Goal: Transaction & Acquisition: Book appointment/travel/reservation

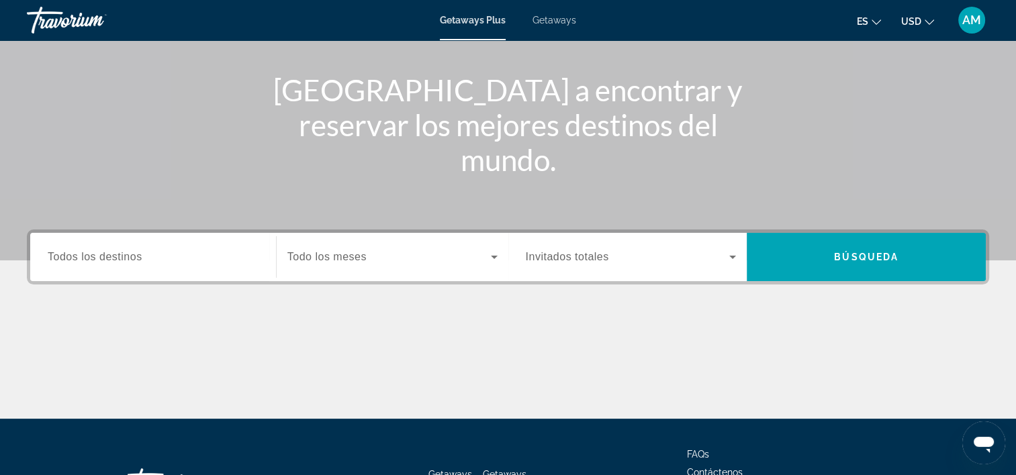
scroll to position [141, 0]
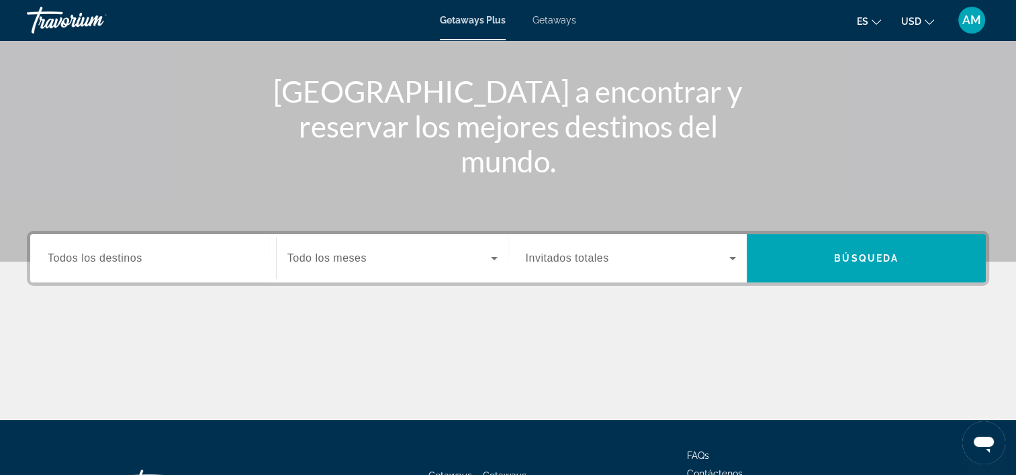
click at [134, 259] on span "Todos los destinos" at bounding box center [95, 257] width 95 height 11
click at [134, 259] on input "Destination Todos los destinos" at bounding box center [153, 259] width 211 height 16
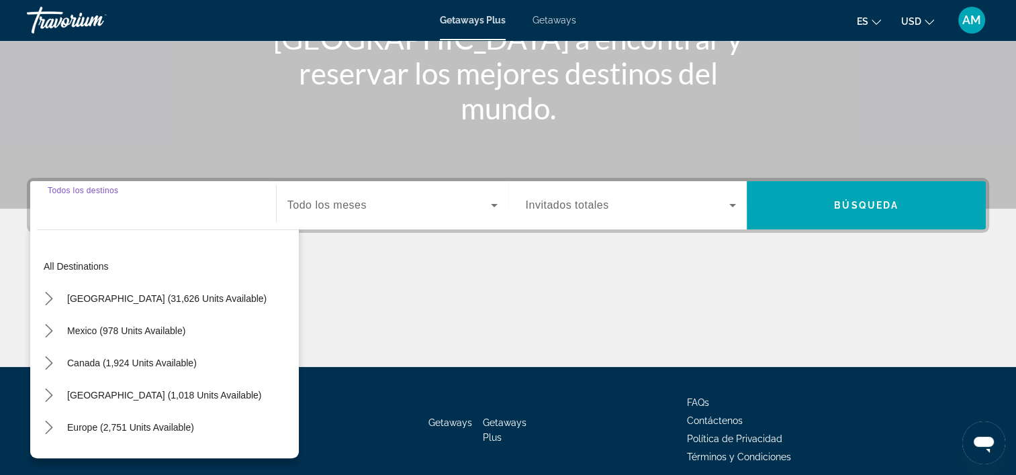
scroll to position [250, 0]
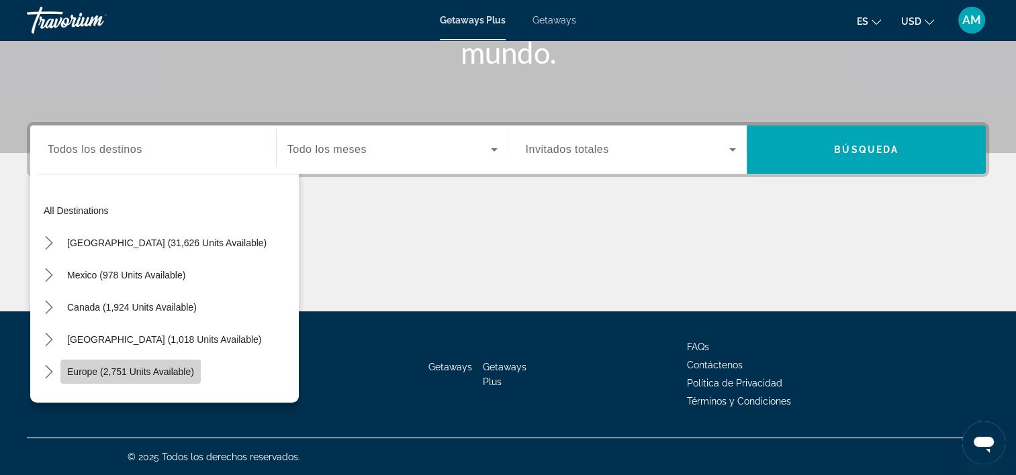
click at [163, 372] on span "Europe (2,751 units available)" at bounding box center [130, 372] width 127 height 11
type input "**********"
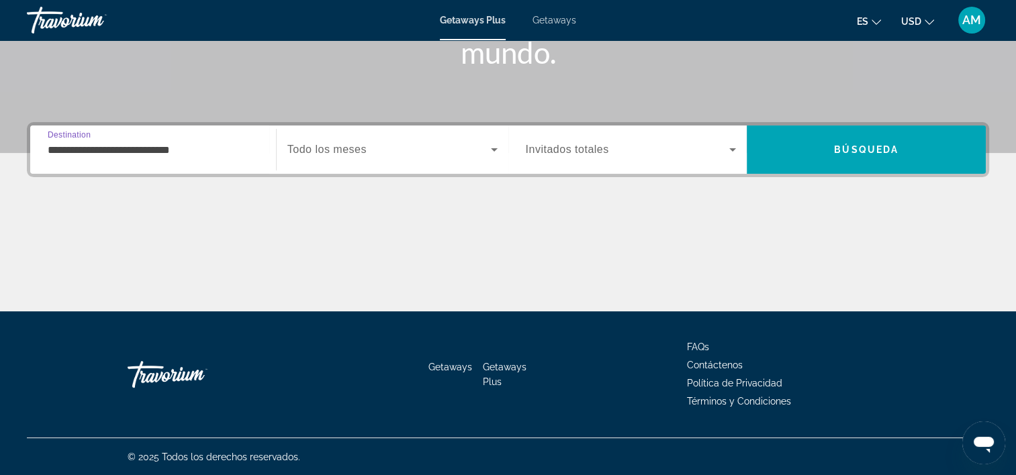
click at [416, 147] on span "Search widget" at bounding box center [388, 150] width 203 height 16
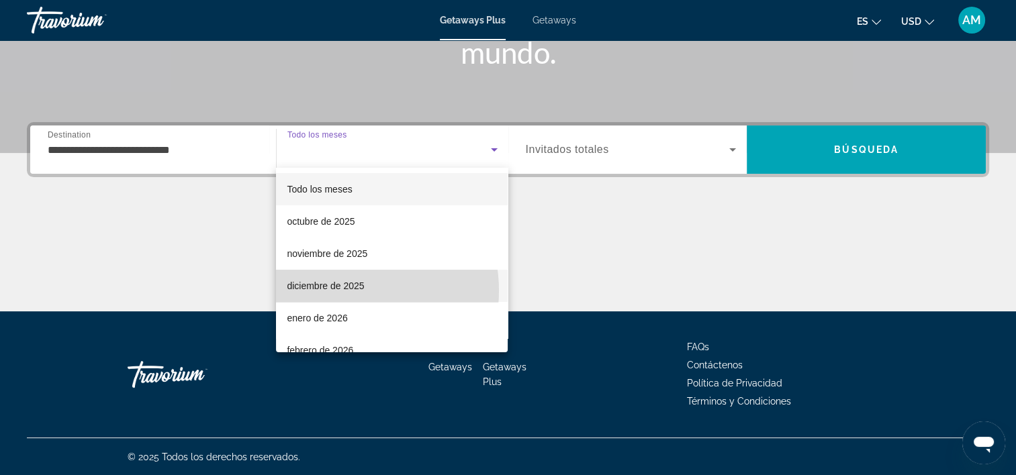
click at [341, 291] on span "diciembre de 2025" at bounding box center [325, 286] width 77 height 16
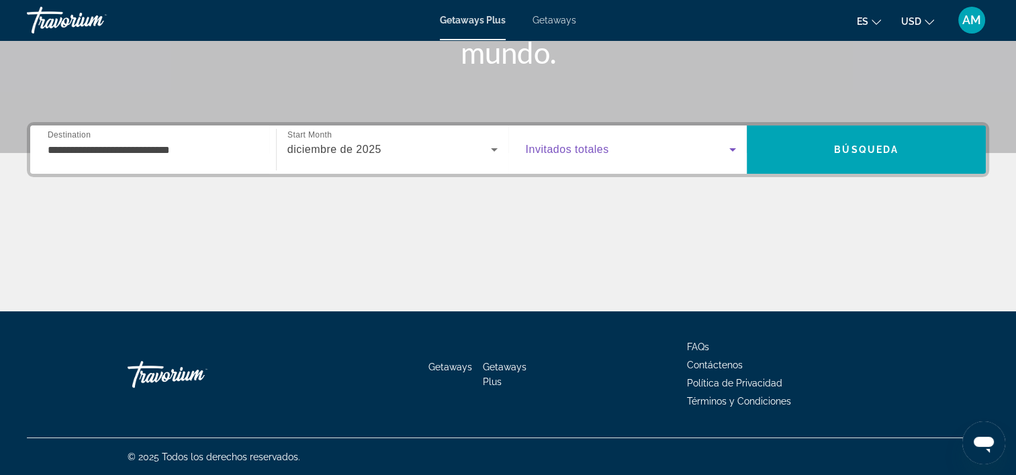
click at [717, 150] on span "Search widget" at bounding box center [628, 150] width 204 height 16
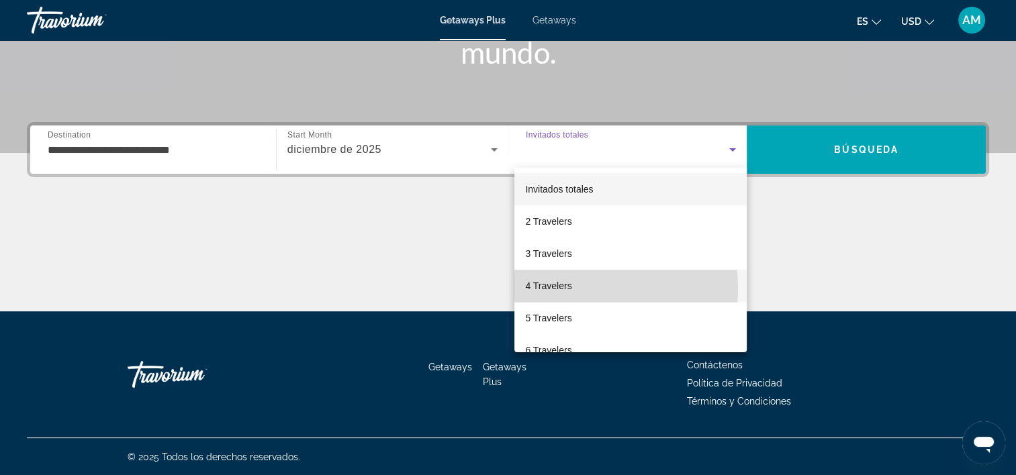
click at [569, 289] on span "4 Travelers" at bounding box center [548, 286] width 46 height 16
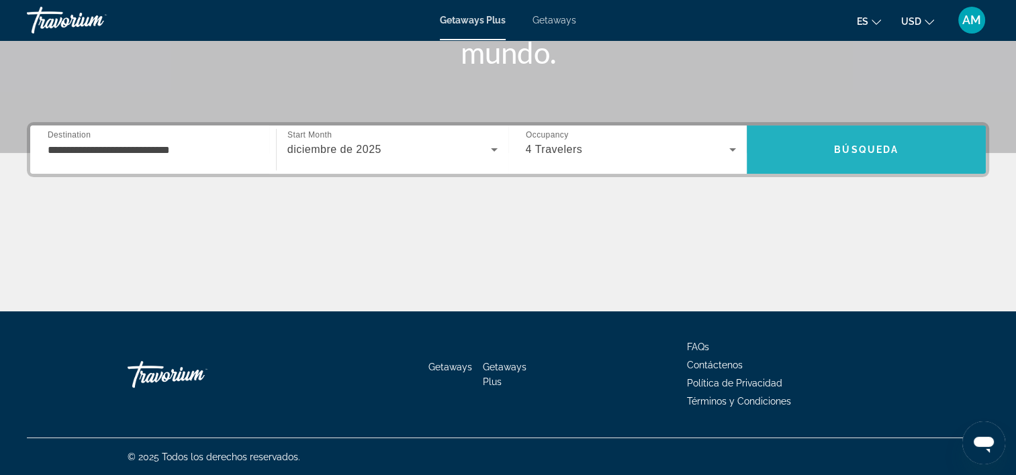
click at [870, 149] on span "Búsqueda" at bounding box center [866, 149] width 64 height 11
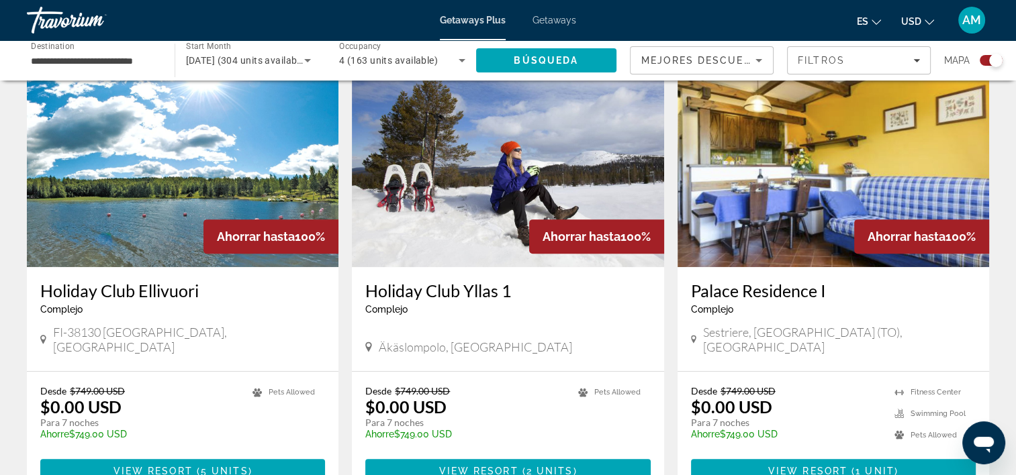
scroll to position [510, 0]
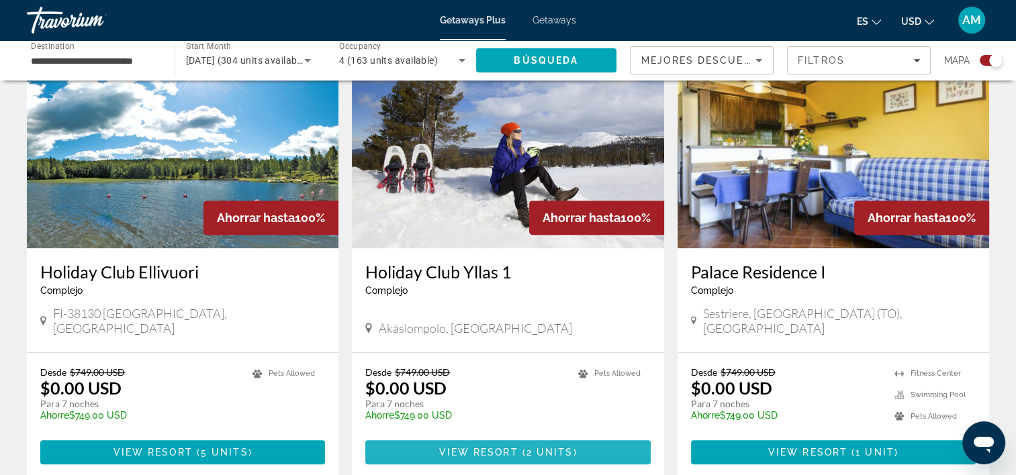
click at [502, 447] on span "View Resort" at bounding box center [478, 452] width 79 height 11
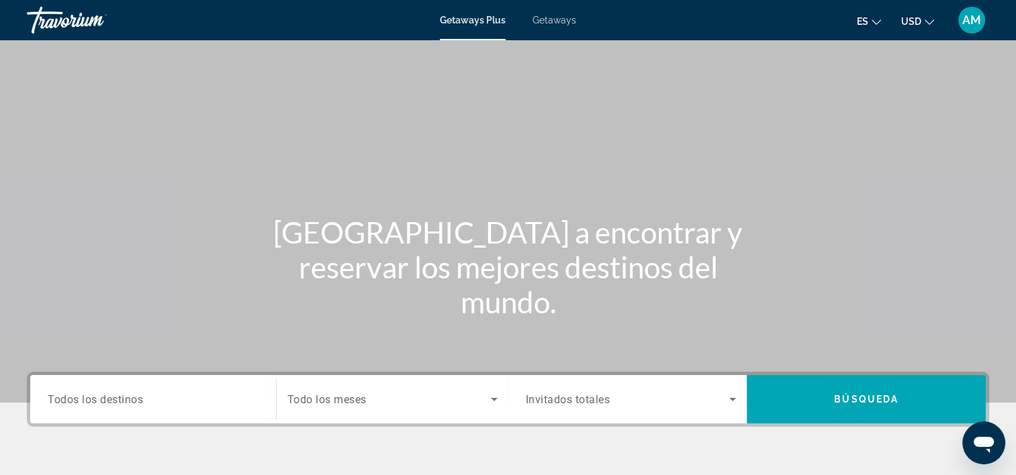
click at [85, 404] on span "Todos los destinos" at bounding box center [95, 399] width 95 height 13
click at [85, 404] on input "Destination Todos los destinos" at bounding box center [153, 400] width 211 height 16
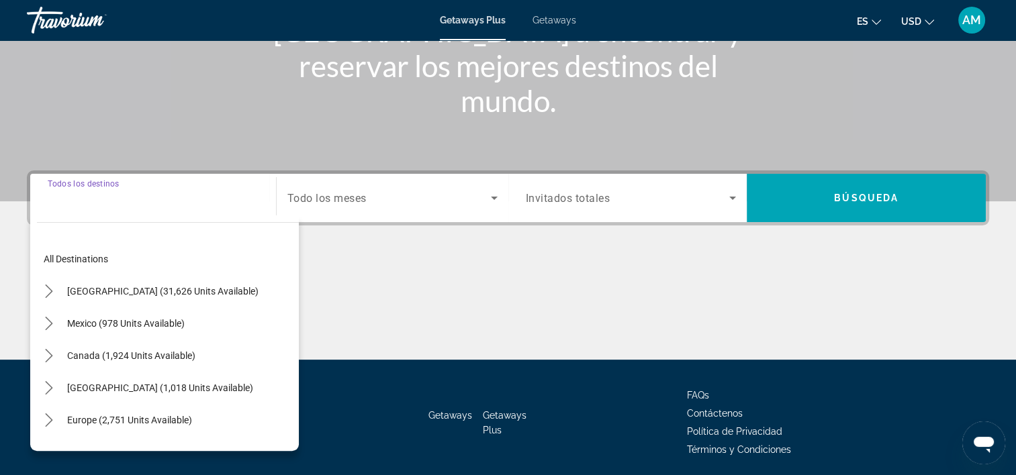
scroll to position [250, 0]
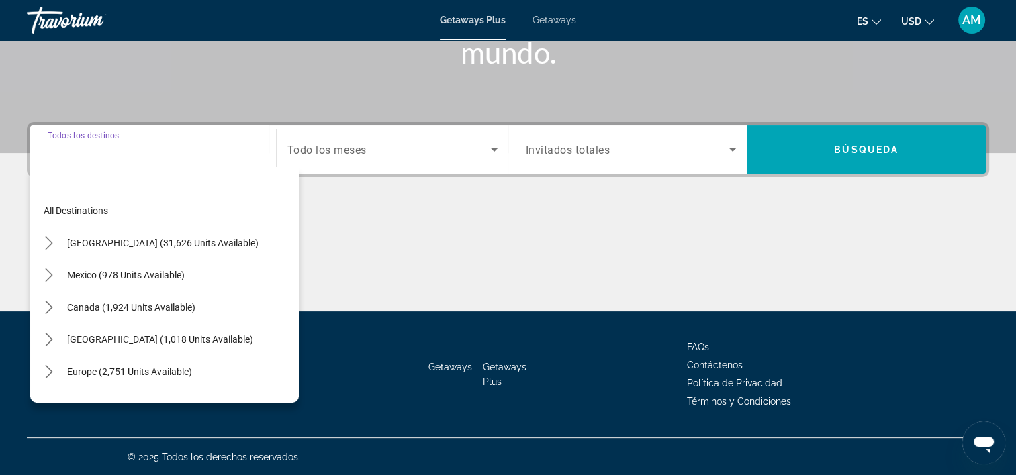
click at [100, 156] on input "Destination Todos los destinos" at bounding box center [153, 150] width 211 height 16
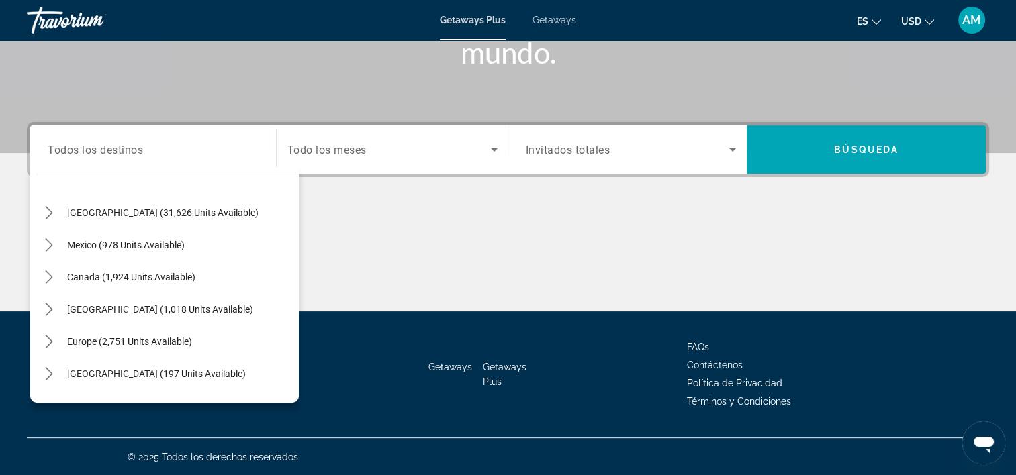
scroll to position [0, 0]
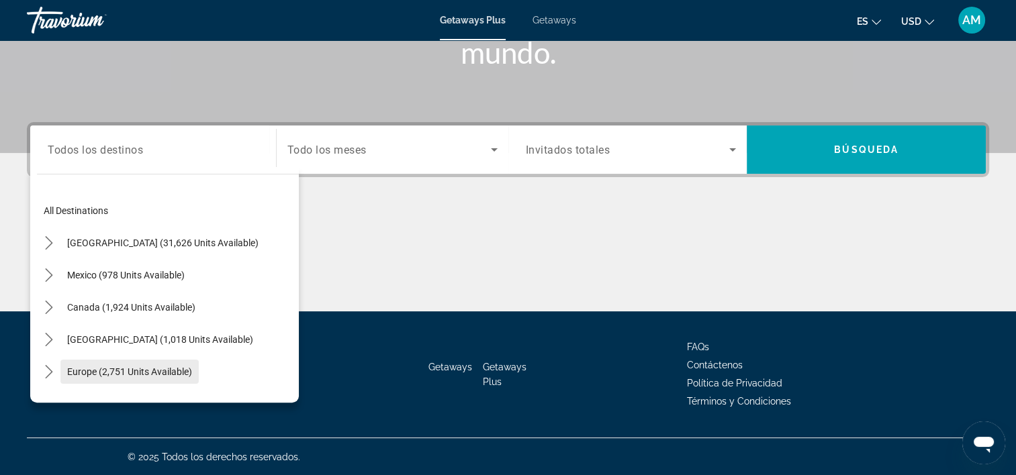
click at [140, 376] on span "Select destination: Europe (2,751 units available)" at bounding box center [129, 372] width 138 height 32
type input "**********"
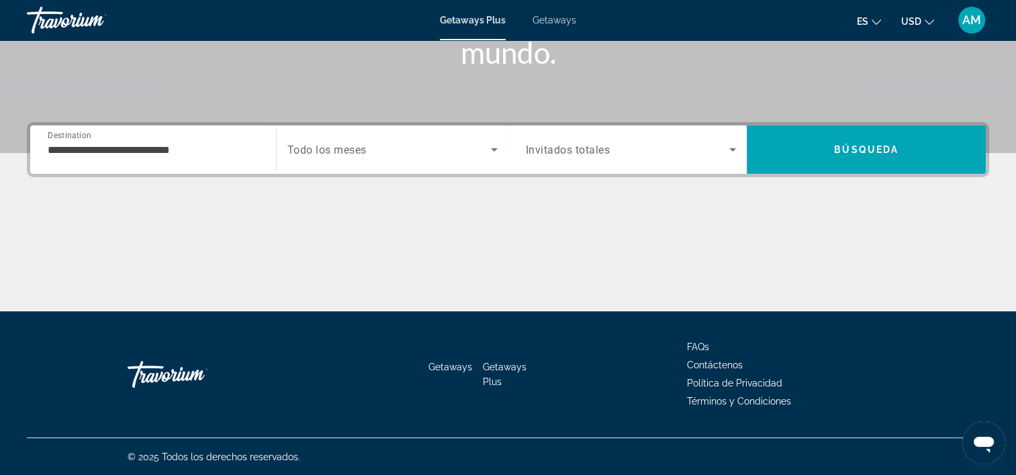
click at [410, 167] on div "Search widget" at bounding box center [392, 150] width 210 height 38
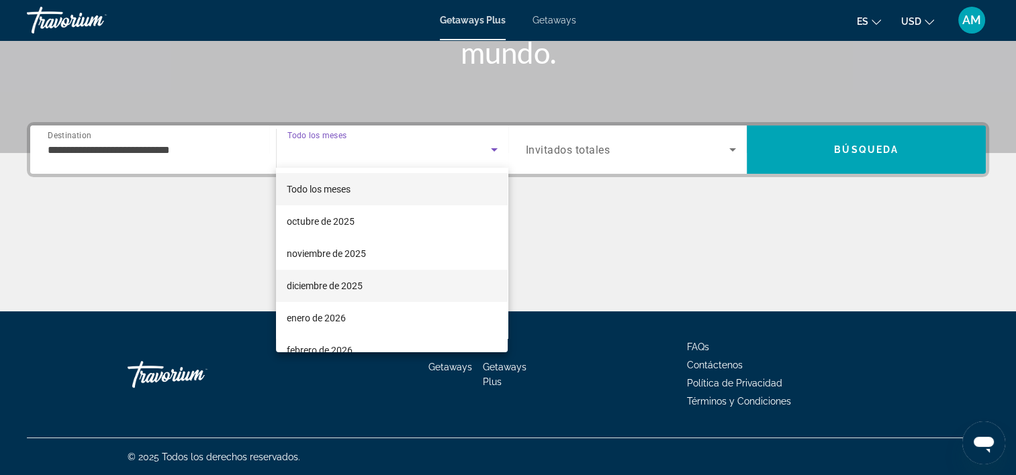
drag, startPoint x: 327, startPoint y: 287, endPoint x: 354, endPoint y: 285, distance: 26.9
click at [354, 285] on span "diciembre de 2025" at bounding box center [325, 286] width 76 height 16
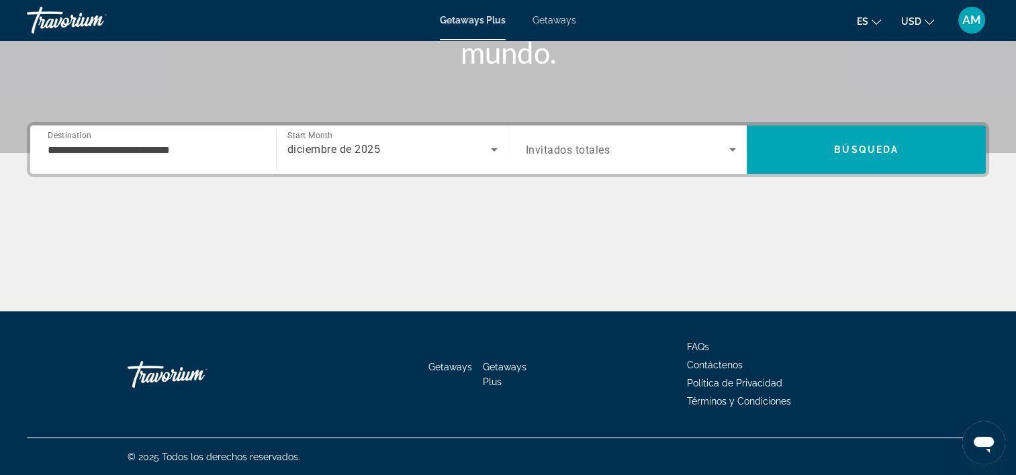
click at [354, 285] on div "Main content" at bounding box center [508, 261] width 962 height 101
click at [706, 154] on span "Search widget" at bounding box center [628, 150] width 204 height 16
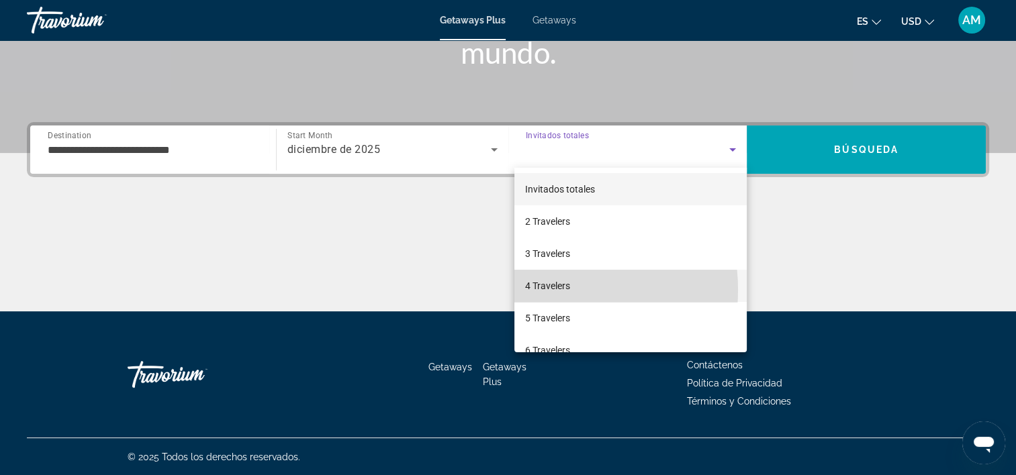
click at [543, 290] on span "4 Travelers" at bounding box center [547, 286] width 45 height 16
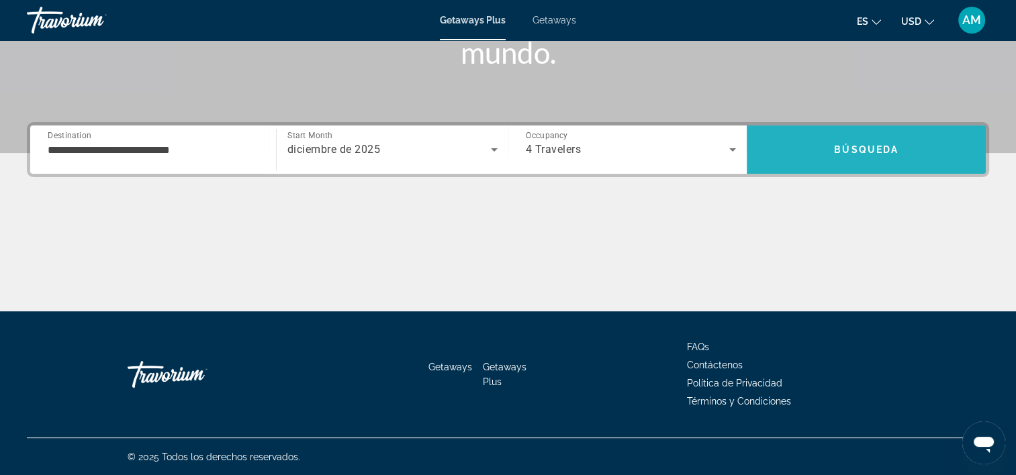
click at [835, 144] on span "Búsqueda" at bounding box center [866, 149] width 64 height 11
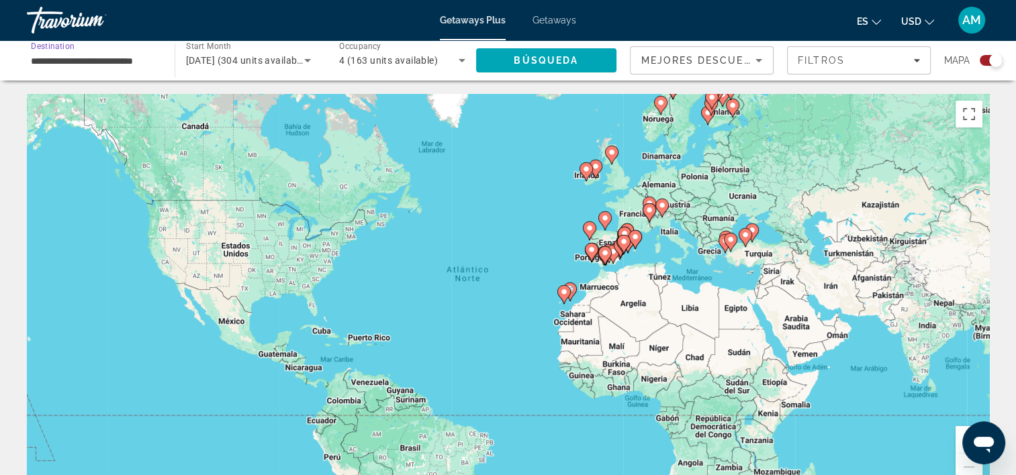
click at [137, 60] on input "**********" at bounding box center [94, 61] width 126 height 16
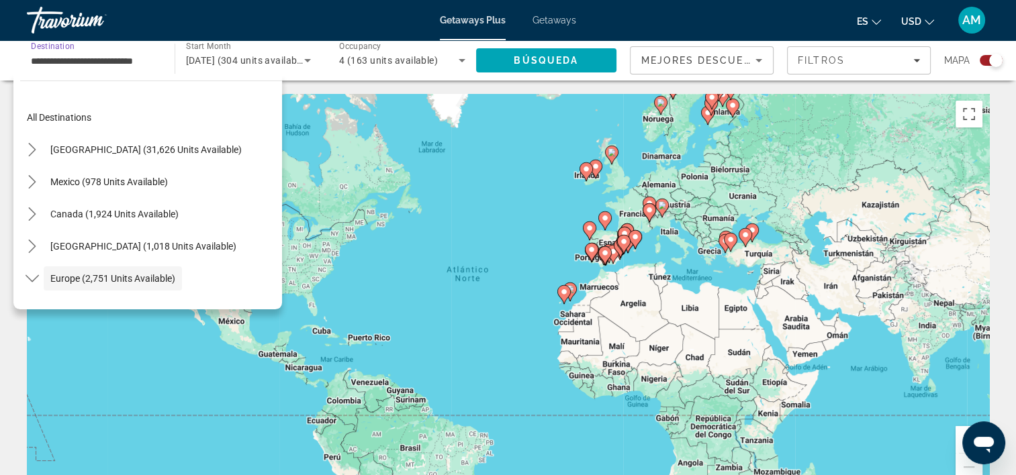
scroll to position [80, 0]
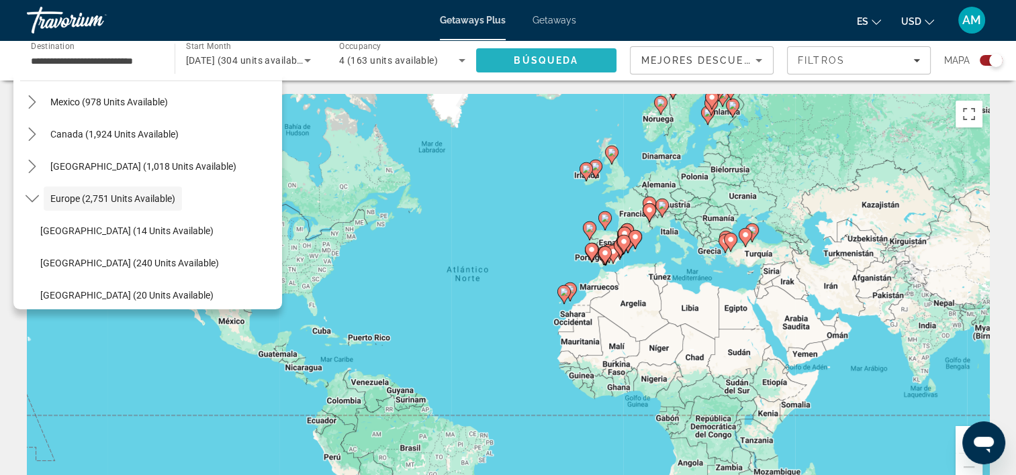
click at [563, 58] on span "Búsqueda" at bounding box center [546, 60] width 64 height 11
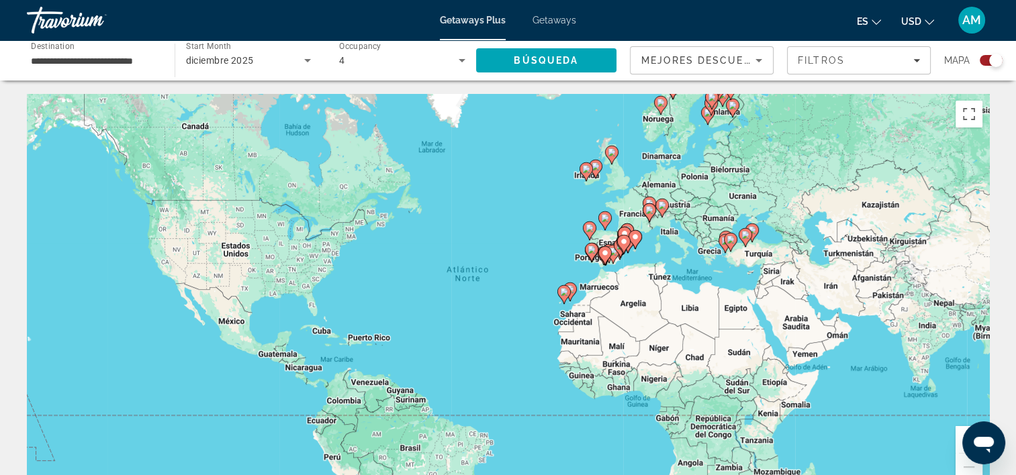
click at [650, 215] on icon "Main content" at bounding box center [649, 212] width 12 height 17
click at [655, 215] on g "Main content" at bounding box center [661, 208] width 13 height 19
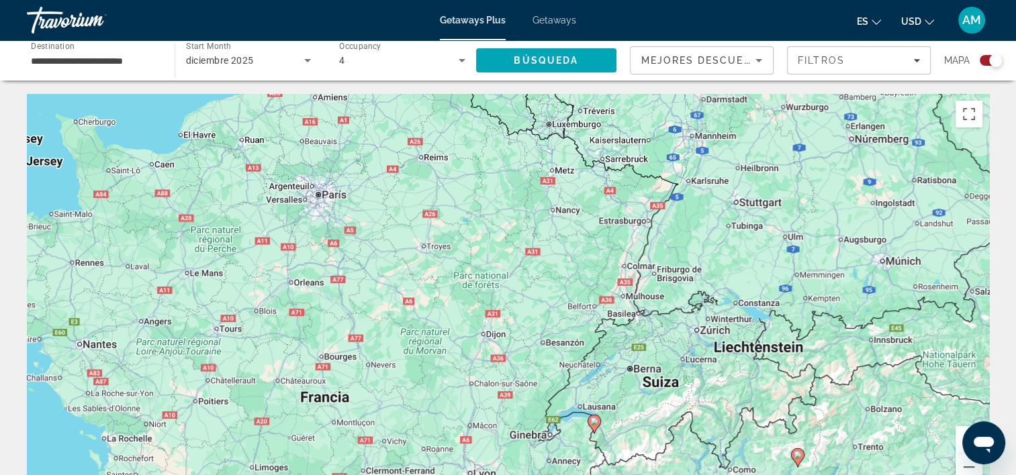
drag, startPoint x: 451, startPoint y: 158, endPoint x: 743, endPoint y: 332, distance: 339.1
click at [743, 332] on div "Para activar la función de arrastre con el teclado, pulsa Alt + Intro. Cuando h…" at bounding box center [508, 295] width 962 height 403
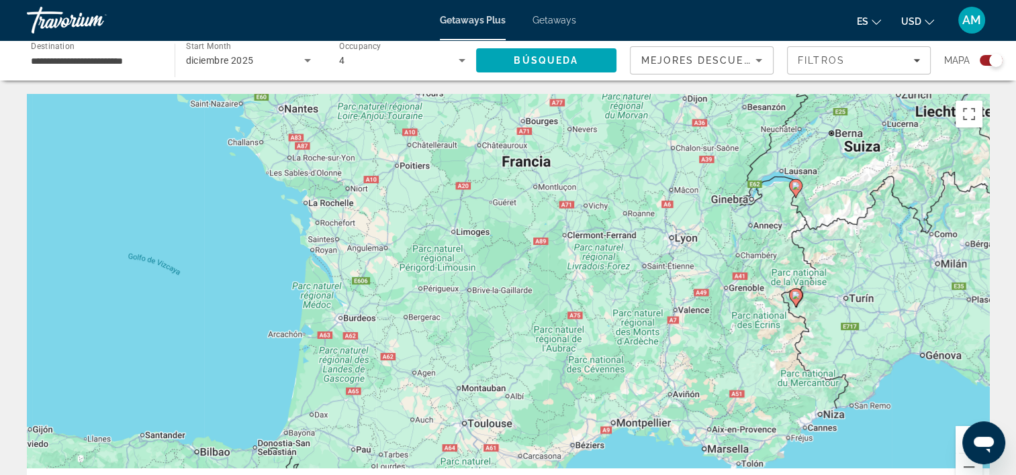
drag, startPoint x: 414, startPoint y: 273, endPoint x: 612, endPoint y: 6, distance: 333.1
click at [612, 6] on div "**********" at bounding box center [508, 237] width 1016 height 475
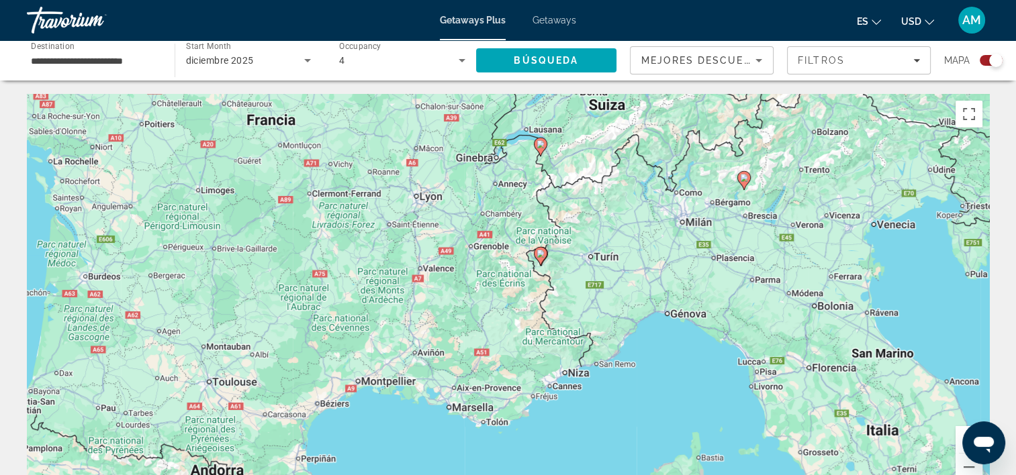
drag, startPoint x: 508, startPoint y: 238, endPoint x: 255, endPoint y: 262, distance: 253.6
click at [255, 262] on div "Para activar la función de arrastre con el teclado, pulsa Alt + Intro. Cuando h…" at bounding box center [508, 295] width 962 height 403
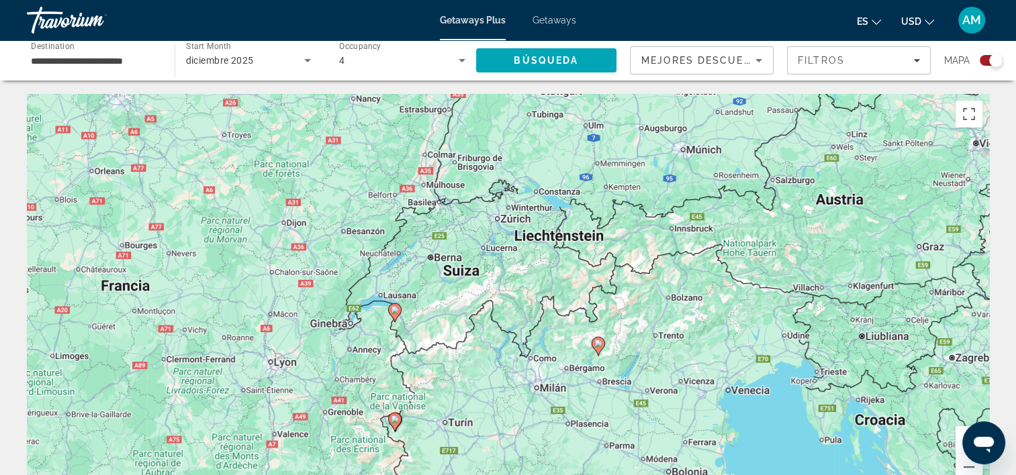
drag, startPoint x: 513, startPoint y: 206, endPoint x: 347, endPoint y: 392, distance: 249.2
click at [347, 392] on div "Para activar la función de arrastre con el teclado, pulsa Alt + Intro. Cuando h…" at bounding box center [508, 295] width 962 height 403
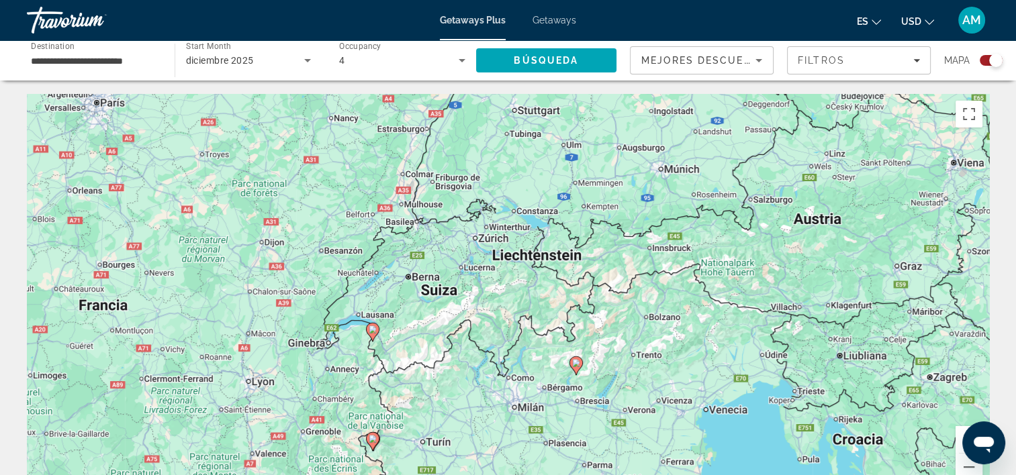
click at [473, 242] on div "Para activar la función de arrastre con el teclado, pulsa Alt + Intro. Cuando h…" at bounding box center [508, 295] width 962 height 403
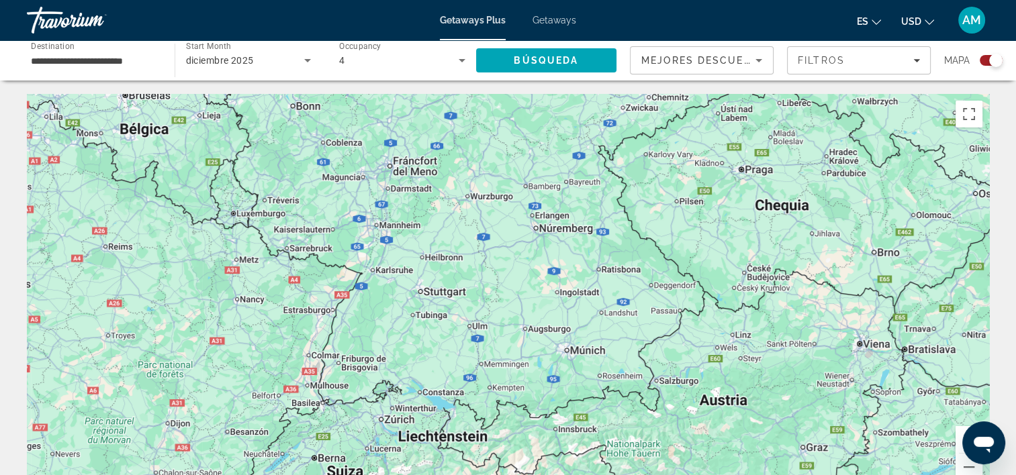
drag, startPoint x: 473, startPoint y: 242, endPoint x: 376, endPoint y: 424, distance: 206.4
click at [376, 424] on div "Para activar la función de arrastre con el teclado, pulsa Alt + Intro. Cuando h…" at bounding box center [508, 295] width 962 height 403
click at [762, 58] on icon "Sort by" at bounding box center [759, 60] width 16 height 16
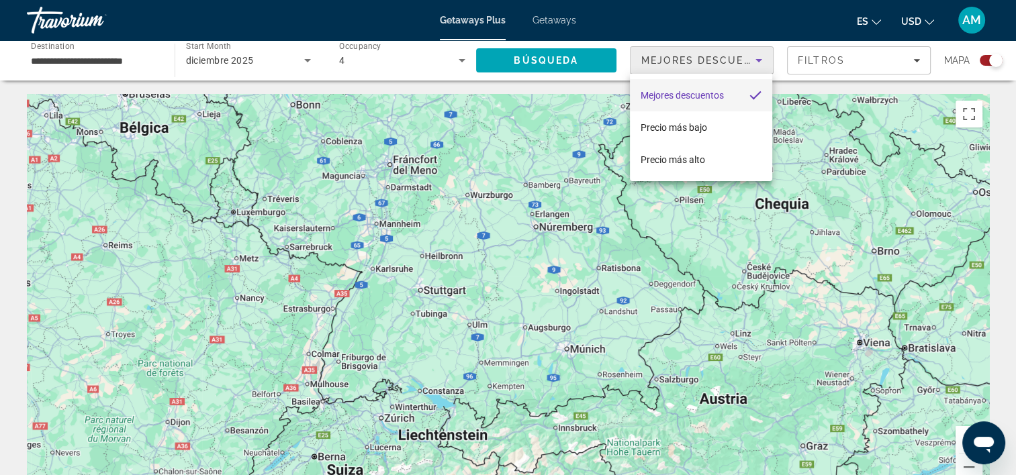
click at [910, 59] on div at bounding box center [508, 237] width 1016 height 475
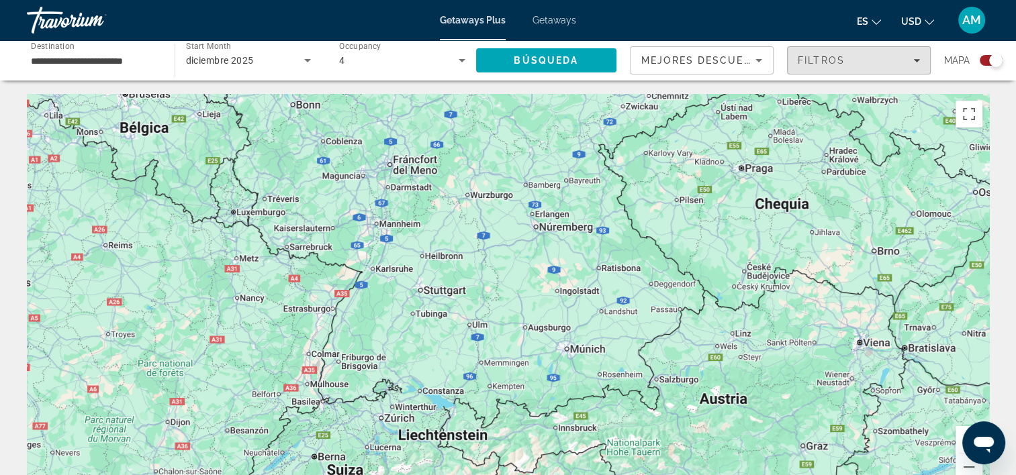
click at [910, 59] on div "Filtros" at bounding box center [859, 60] width 122 height 11
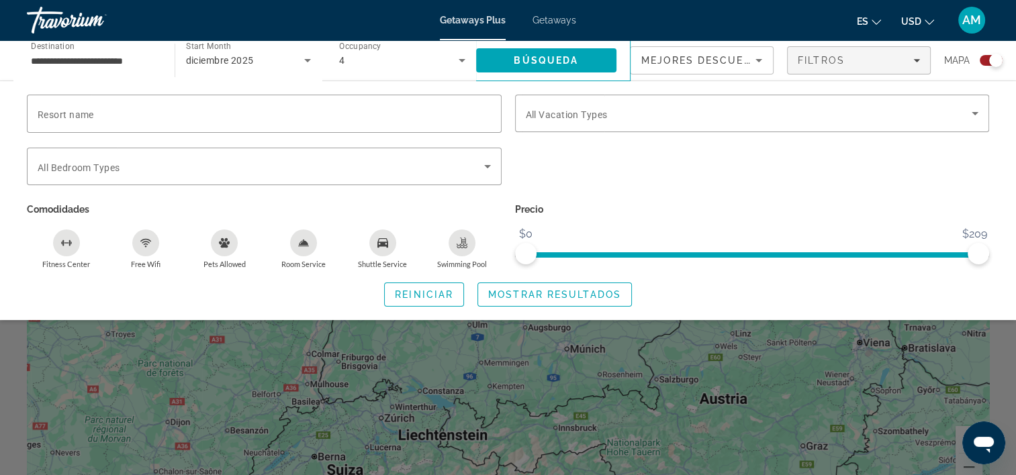
click at [163, 55] on div "**********" at bounding box center [94, 61] width 148 height 38
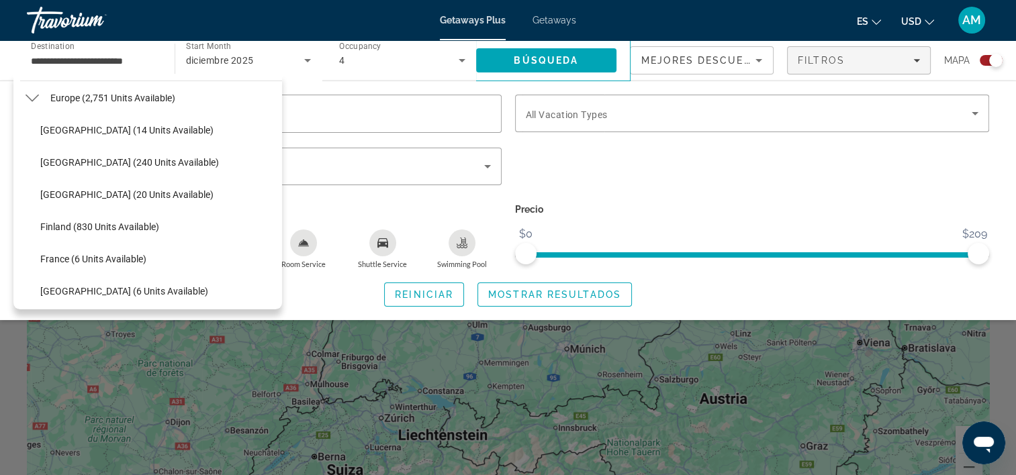
scroll to position [163, 0]
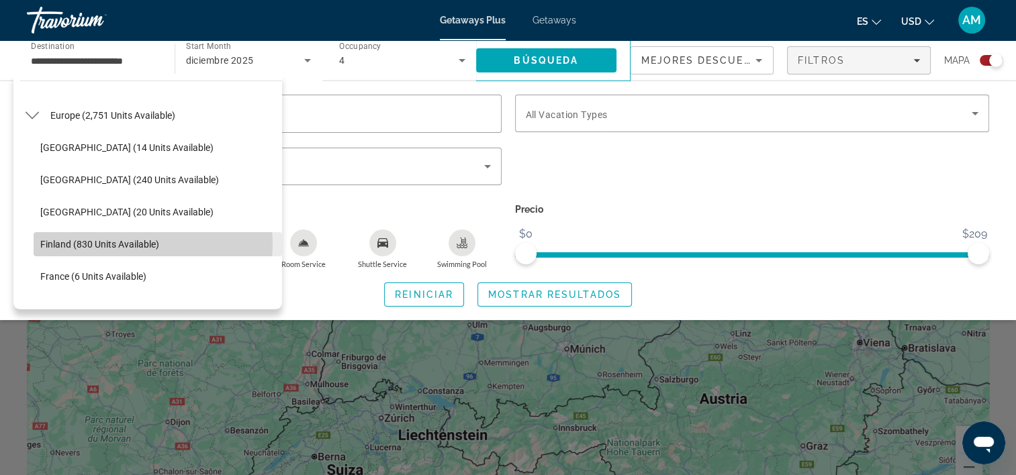
click at [124, 244] on span "Finland (830 units available)" at bounding box center [99, 244] width 119 height 11
type input "**********"
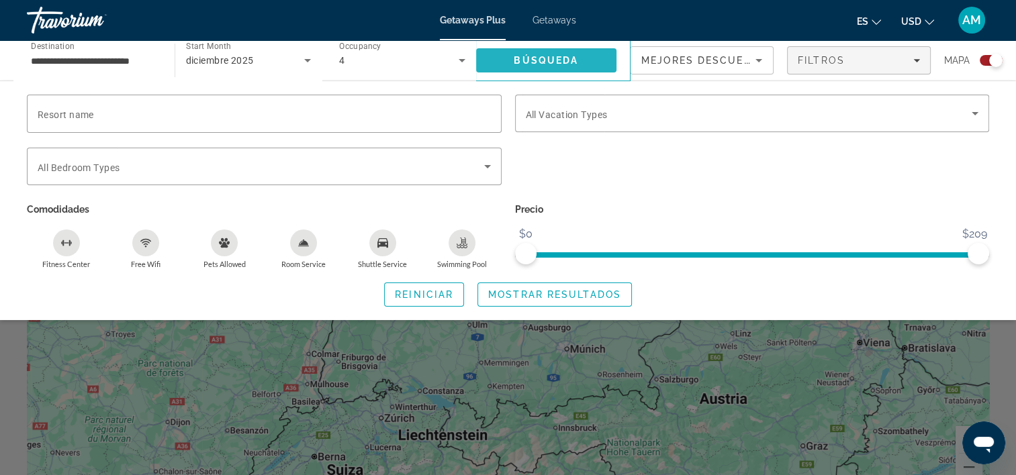
click at [521, 57] on span "Búsqueda" at bounding box center [546, 60] width 64 height 11
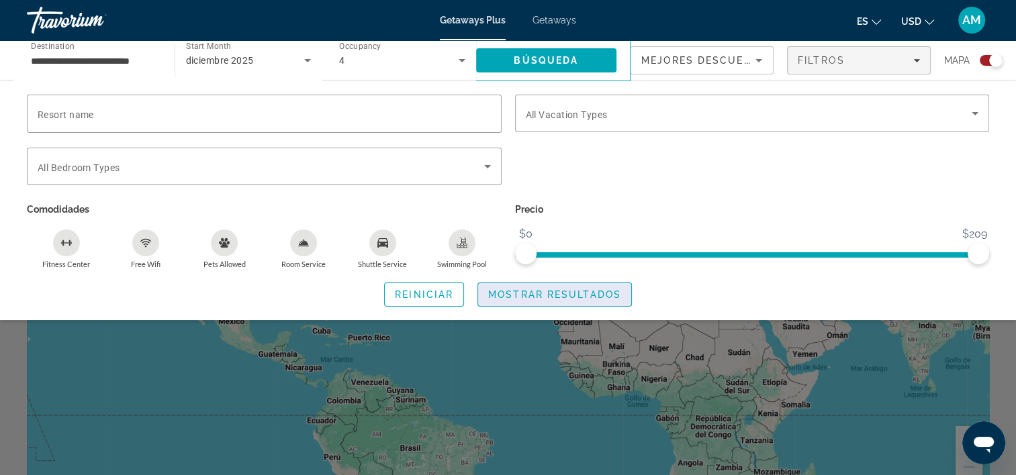
click at [525, 288] on span "Search widget" at bounding box center [554, 295] width 153 height 32
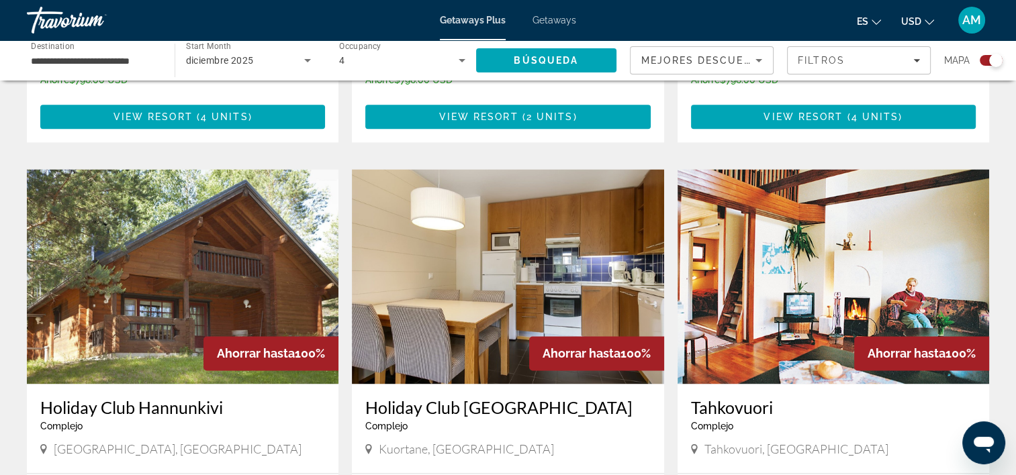
scroll to position [1762, 0]
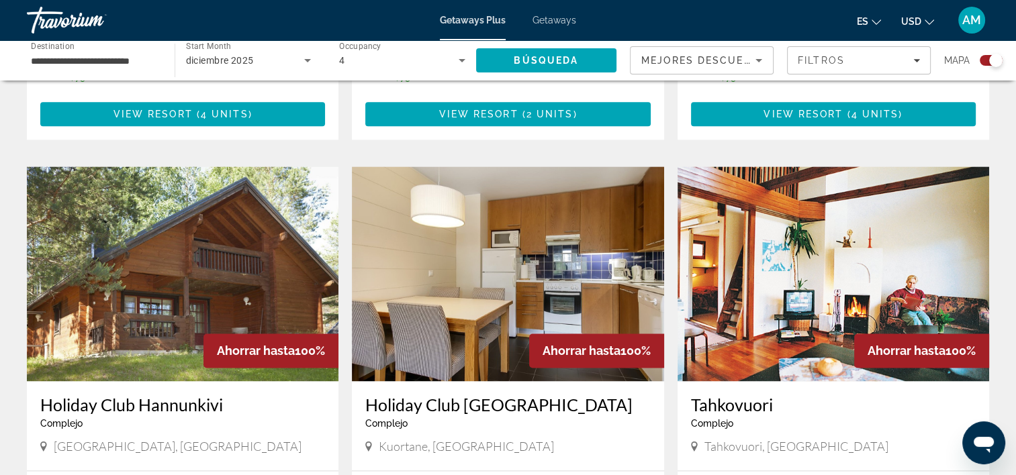
click at [572, 22] on span "Getaways" at bounding box center [555, 20] width 44 height 11
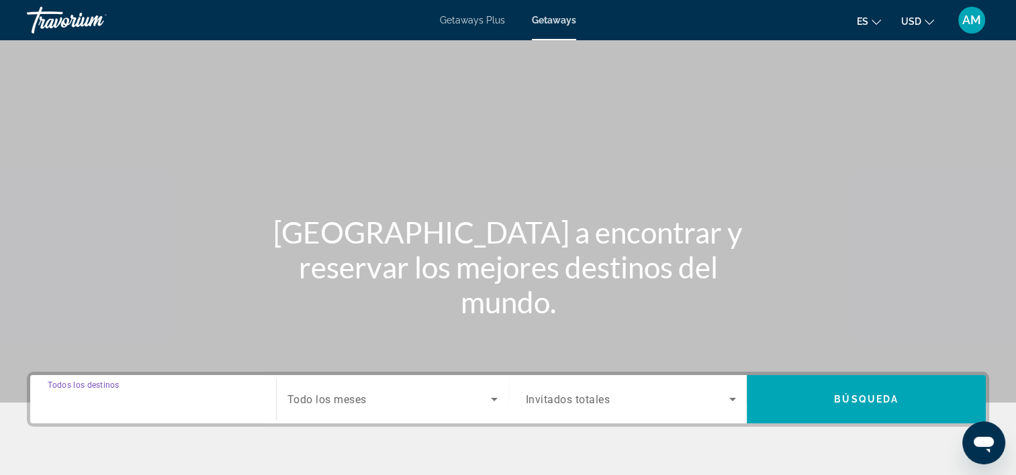
click at [166, 400] on input "Destination Todos los destinos" at bounding box center [153, 400] width 211 height 16
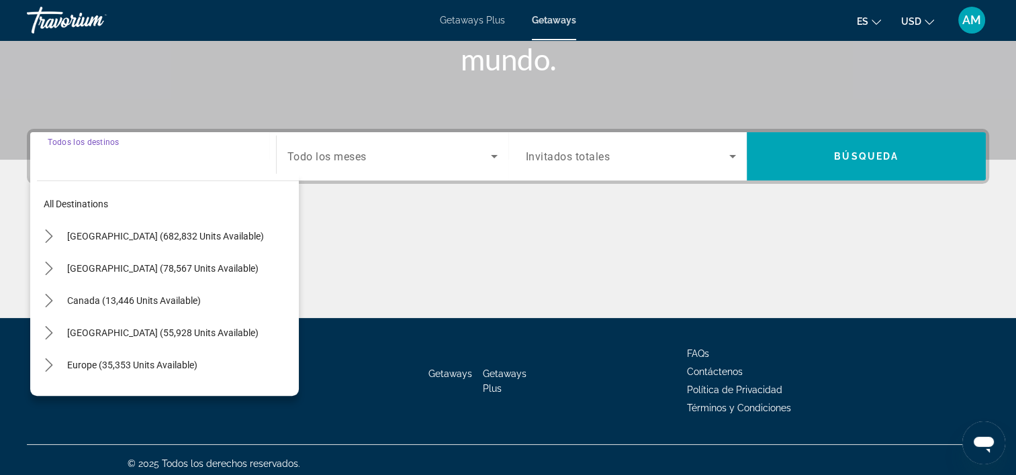
scroll to position [250, 0]
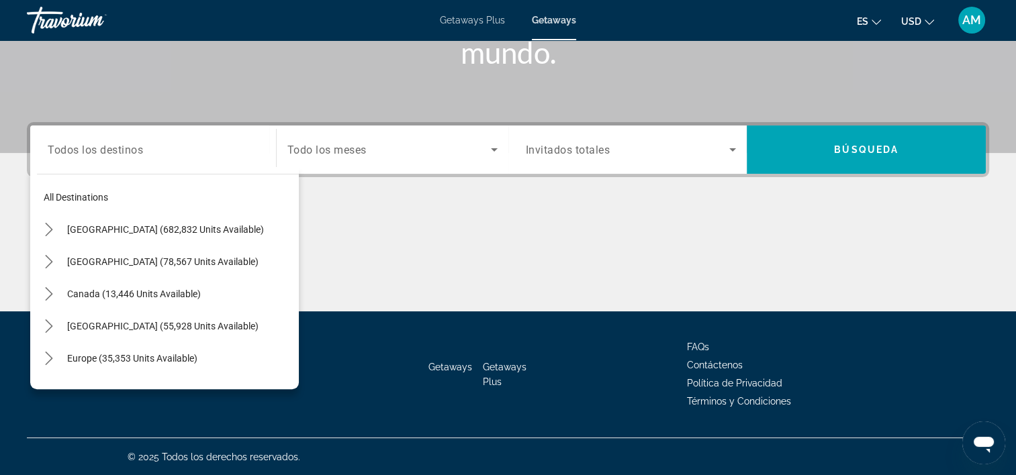
click at [94, 161] on div "Search widget" at bounding box center [153, 150] width 211 height 38
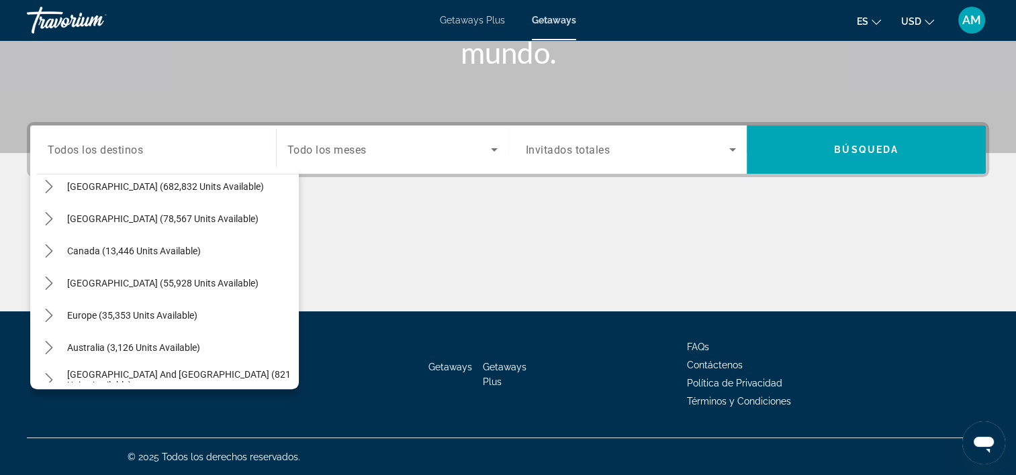
scroll to position [36, 0]
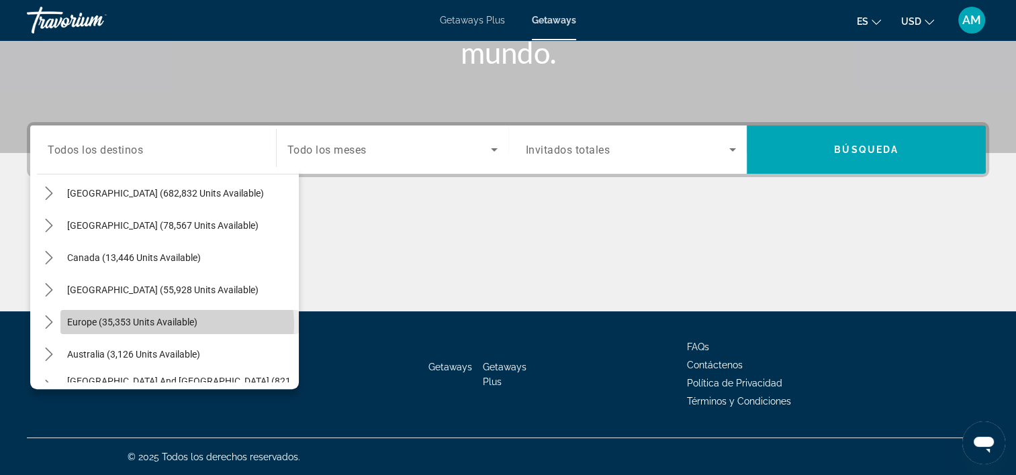
click at [177, 324] on span "Europe (35,353 units available)" at bounding box center [132, 322] width 130 height 11
type input "**********"
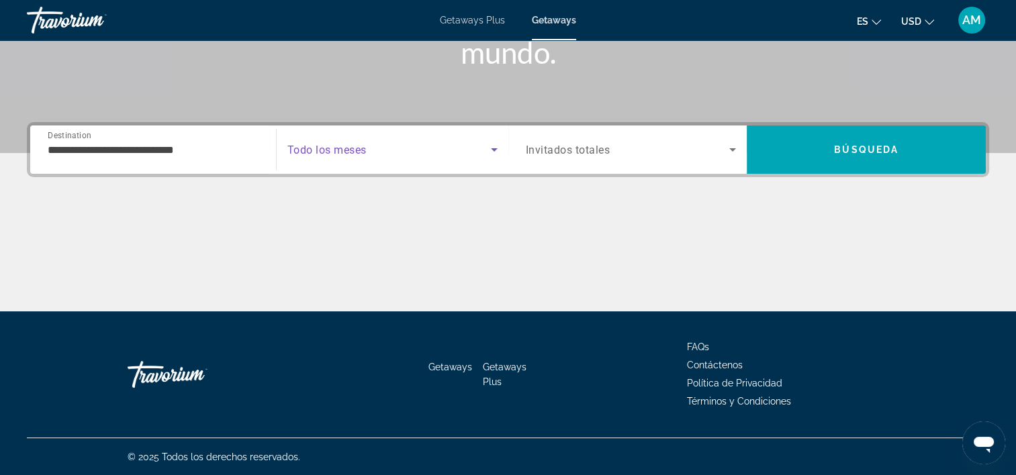
click at [392, 152] on span "Search widget" at bounding box center [388, 150] width 203 height 16
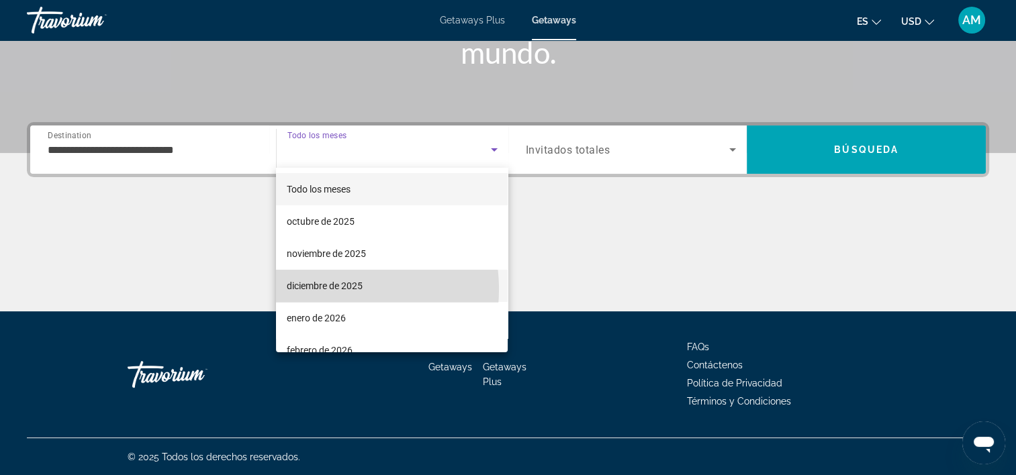
click at [324, 289] on span "diciembre de 2025" at bounding box center [325, 286] width 76 height 16
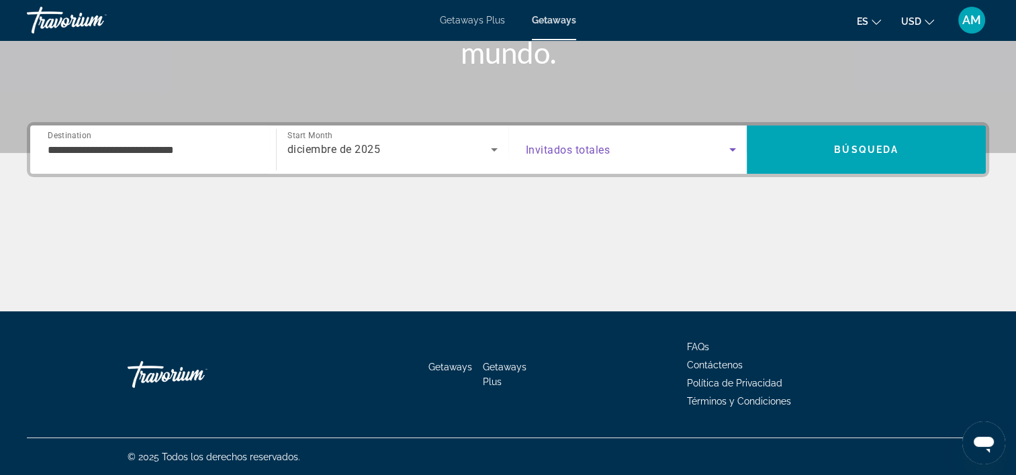
click at [715, 147] on span "Search widget" at bounding box center [628, 150] width 204 height 16
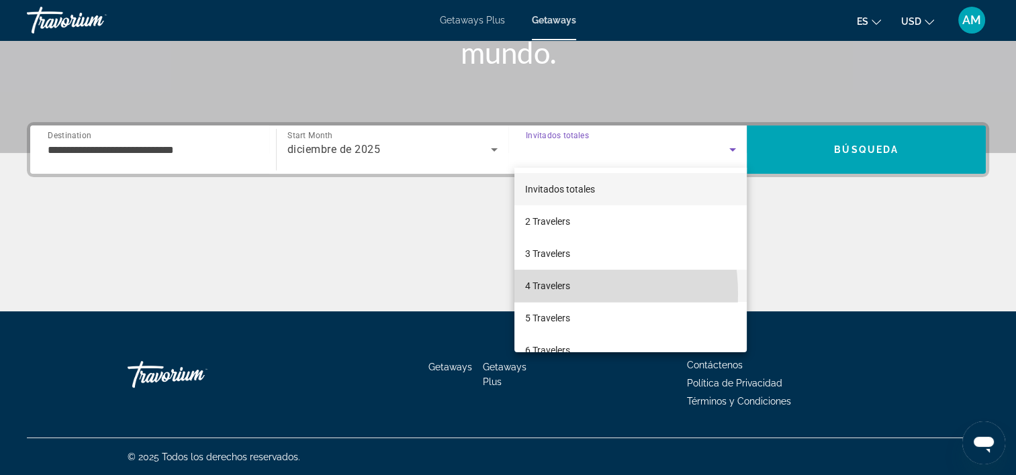
click at [533, 294] on mat-option "4 Travelers" at bounding box center [630, 286] width 232 height 32
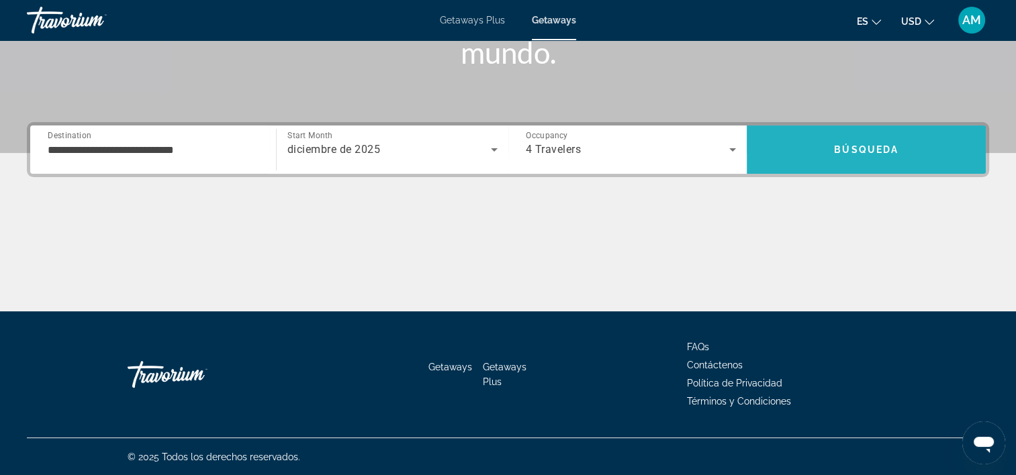
click at [852, 148] on span "Búsqueda" at bounding box center [866, 149] width 64 height 11
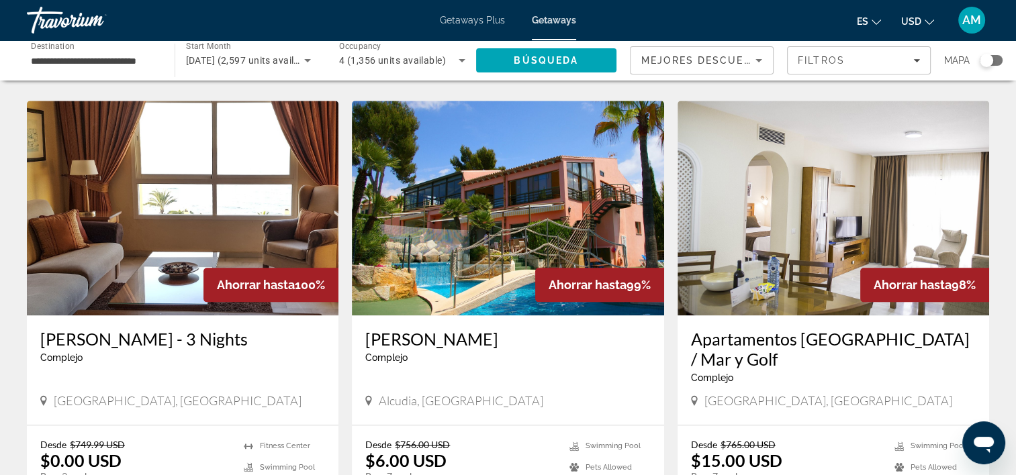
scroll to position [1475, 0]
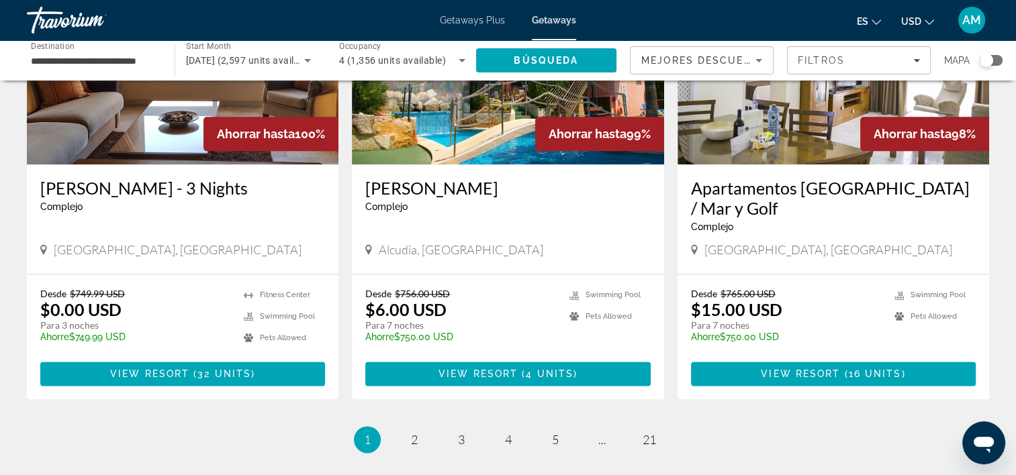
scroll to position [1655, 0]
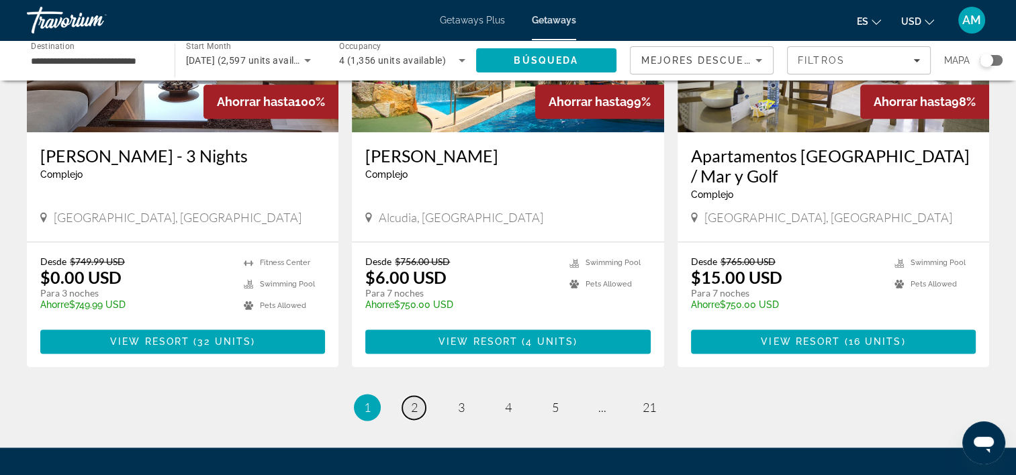
click at [413, 400] on span "2" at bounding box center [414, 407] width 7 height 15
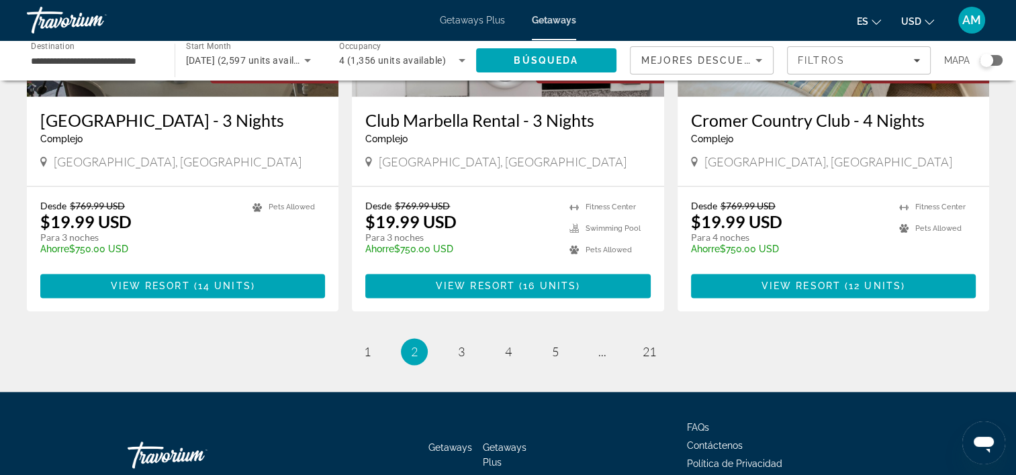
scroll to position [1696, 0]
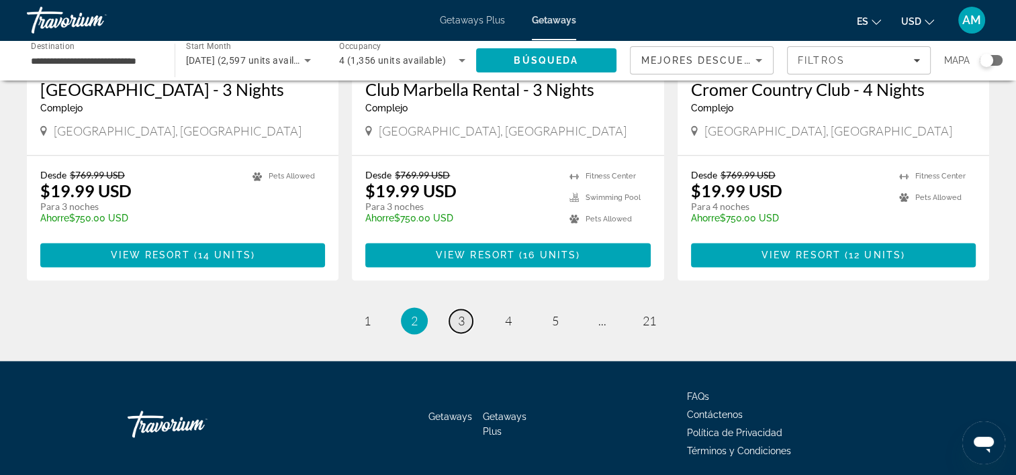
click at [458, 314] on span "3" at bounding box center [461, 321] width 7 height 15
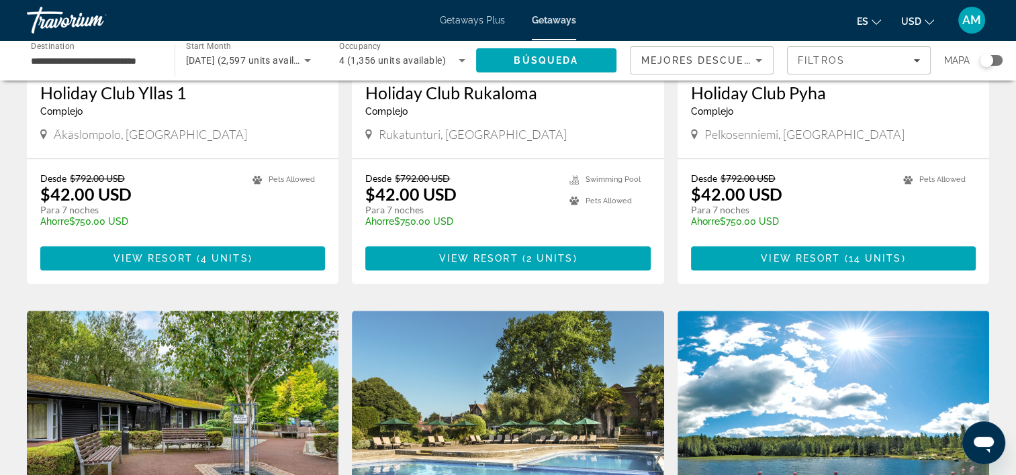
scroll to position [1184, 0]
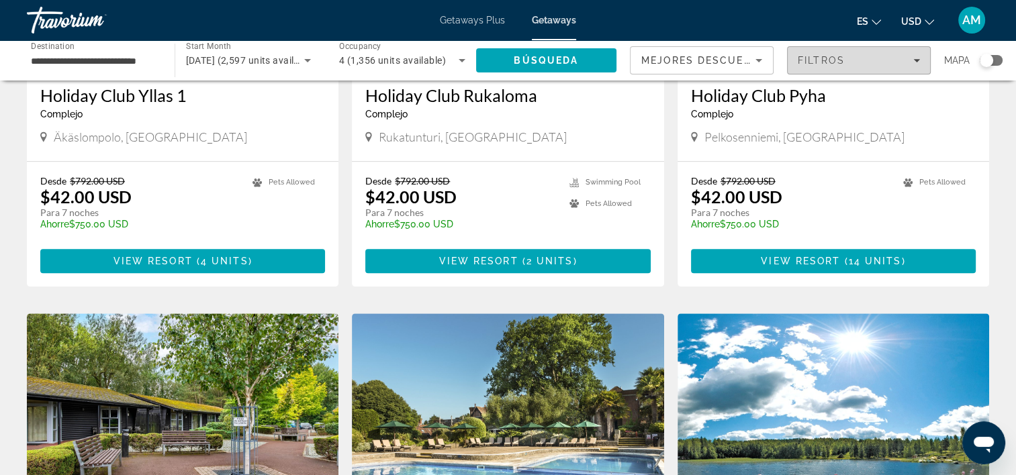
click at [918, 58] on icon "Filters" at bounding box center [916, 60] width 7 height 7
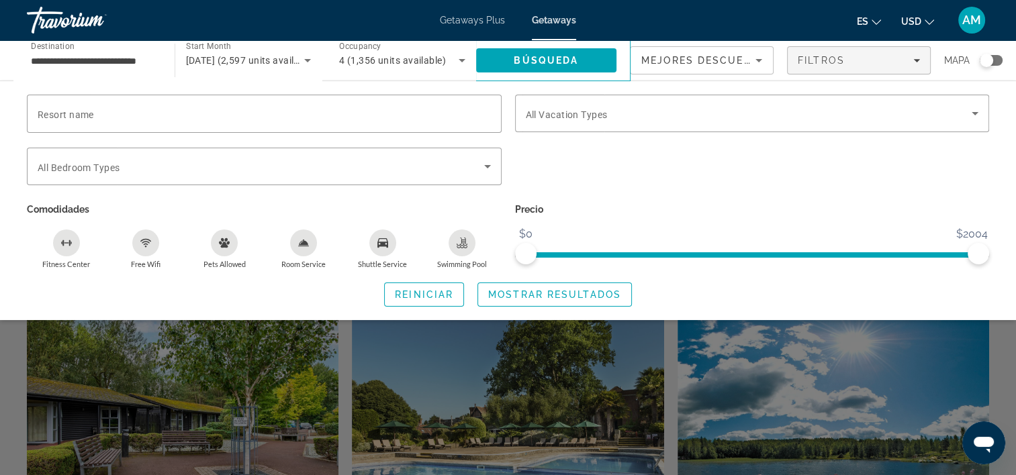
click at [752, 62] on icon "Sort by" at bounding box center [759, 60] width 16 height 16
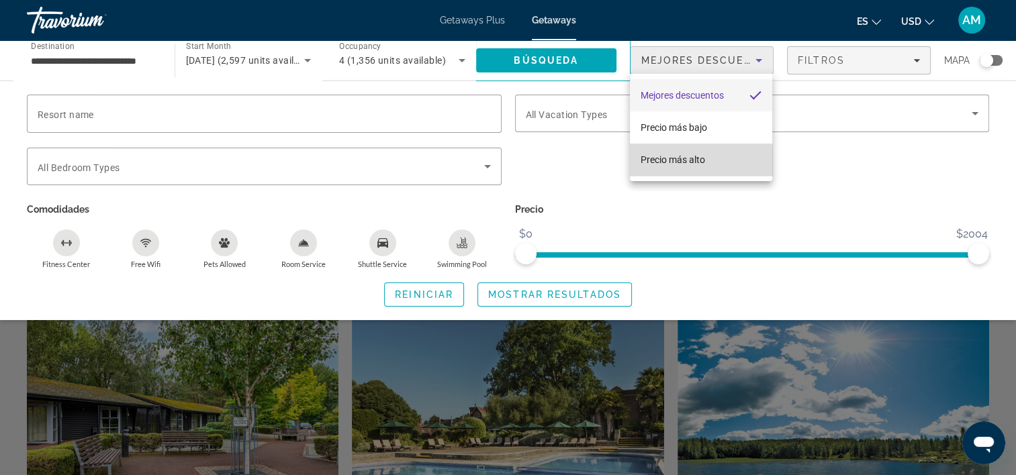
click at [690, 165] on span "Precio más alto" at bounding box center [673, 159] width 64 height 11
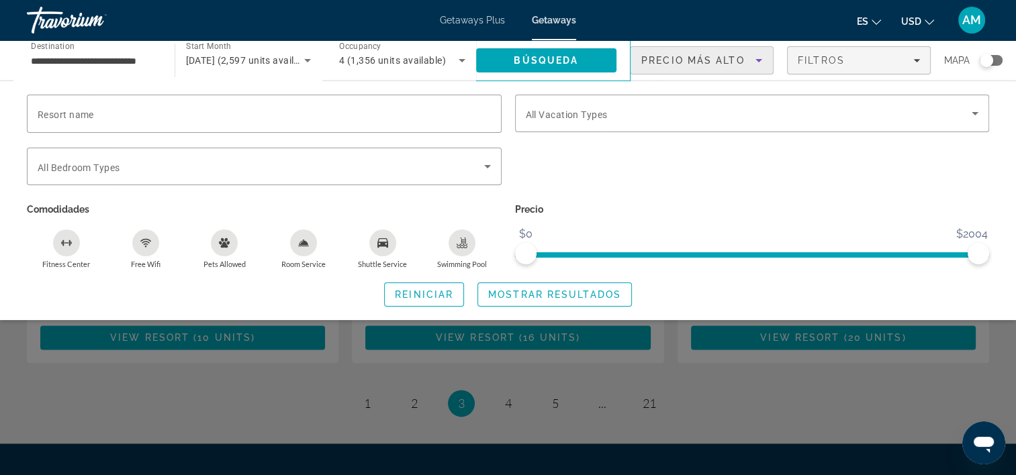
scroll to position [1716, 0]
